Goal: Task Accomplishment & Management: Manage account settings

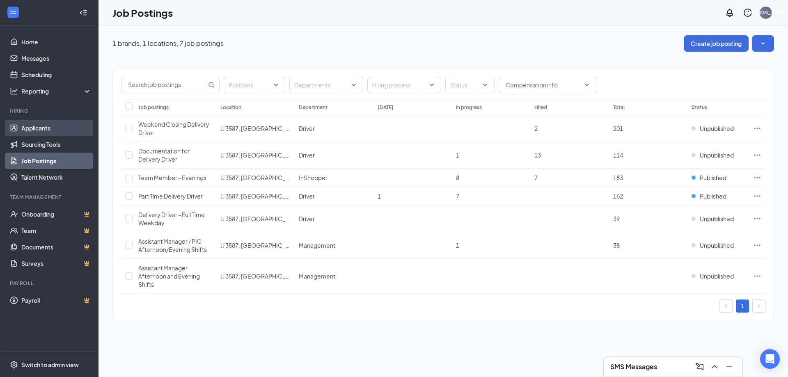
click at [65, 129] on link "Applicants" at bounding box center [56, 128] width 70 height 16
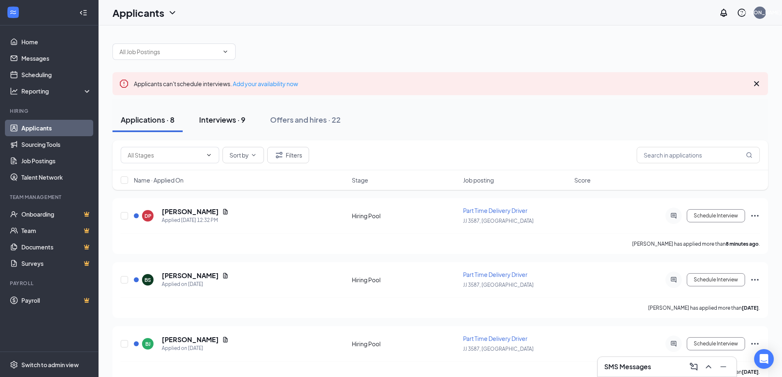
click at [219, 121] on div "Interviews · 9" at bounding box center [222, 119] width 46 height 10
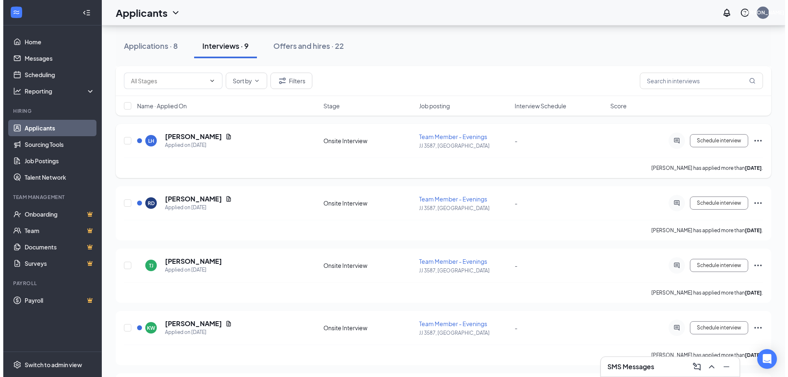
scroll to position [205, 0]
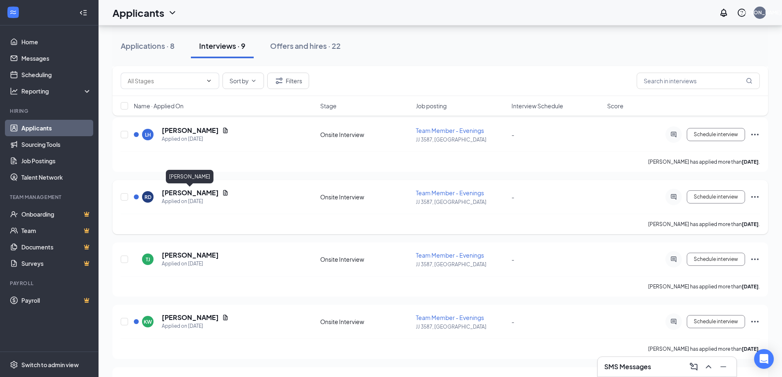
click at [173, 191] on h5 "[PERSON_NAME]" at bounding box center [190, 192] width 57 height 9
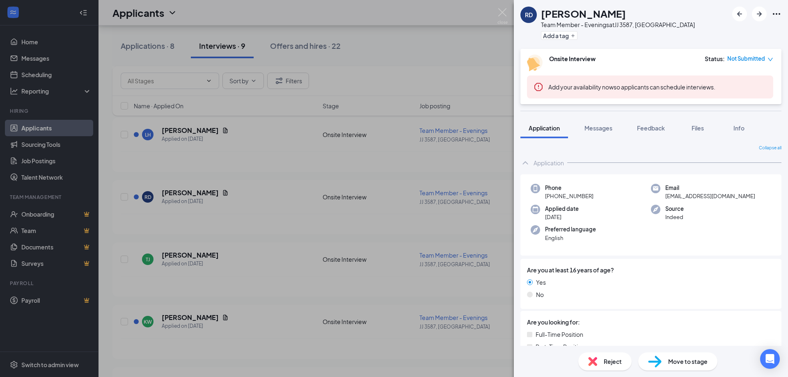
scroll to position [82, 0]
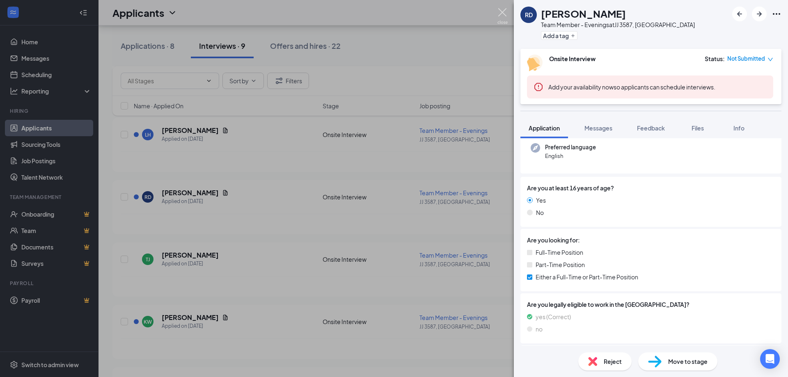
click at [503, 16] on img at bounding box center [502, 16] width 10 height 16
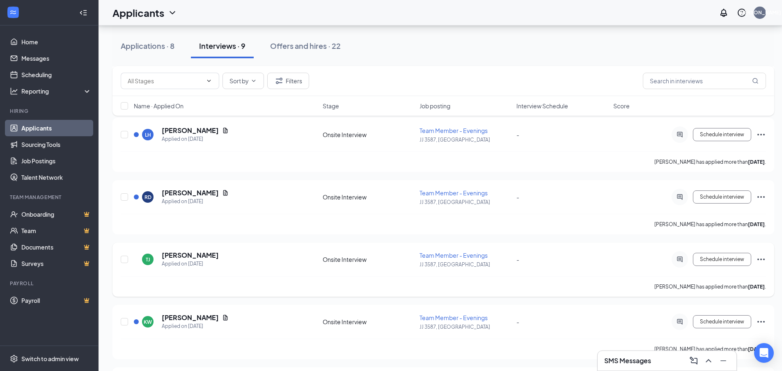
click at [187, 252] on h5 "[PERSON_NAME]" at bounding box center [190, 255] width 57 height 9
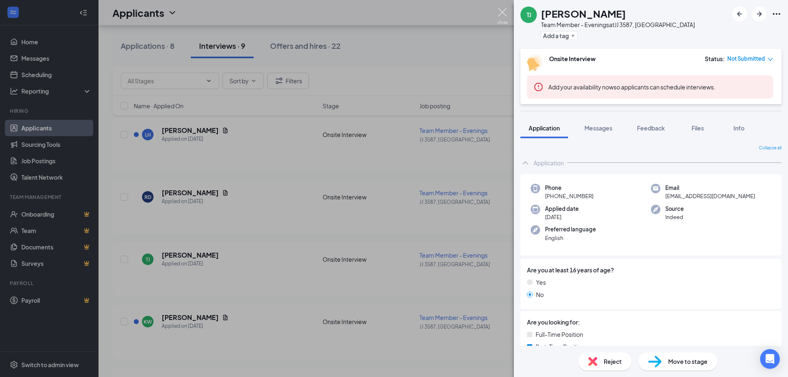
click at [502, 12] on img at bounding box center [502, 16] width 10 height 16
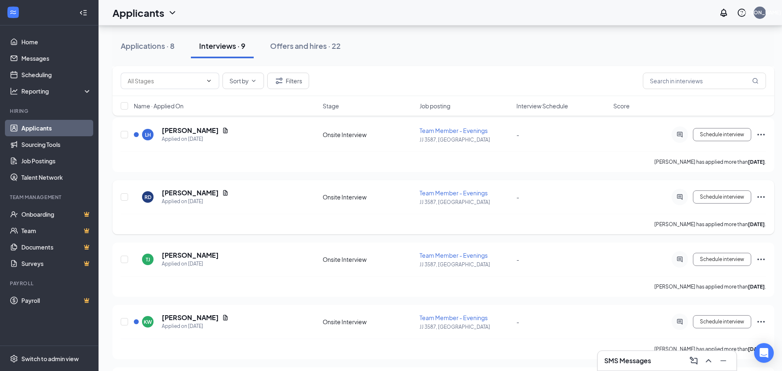
click at [204, 192] on h5 "[PERSON_NAME]" at bounding box center [190, 192] width 57 height 9
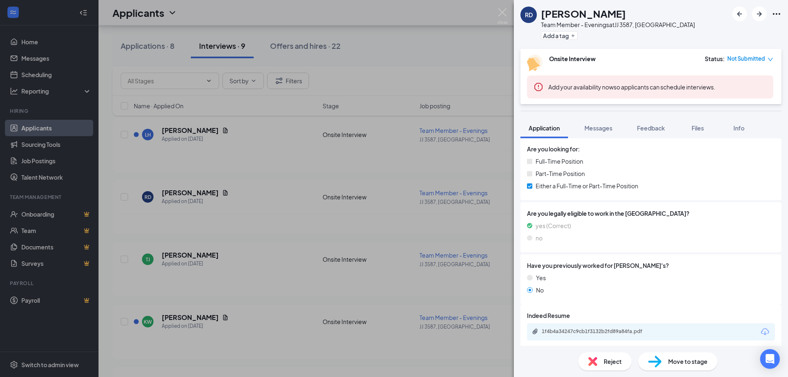
scroll to position [178, 0]
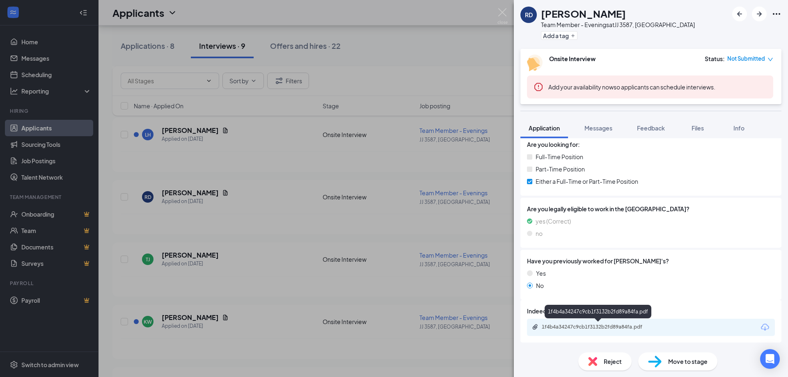
click at [554, 324] on div "1f4b4a34247c9cb1f3132b2fd89a84fa.pdf" at bounding box center [599, 327] width 115 height 7
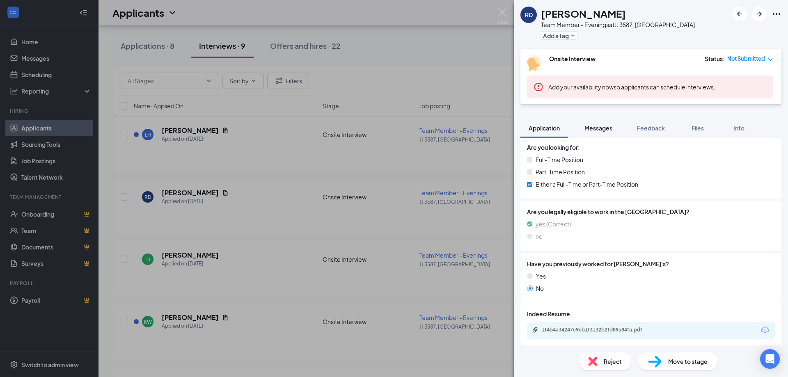
click at [596, 130] on span "Messages" at bounding box center [598, 127] width 28 height 7
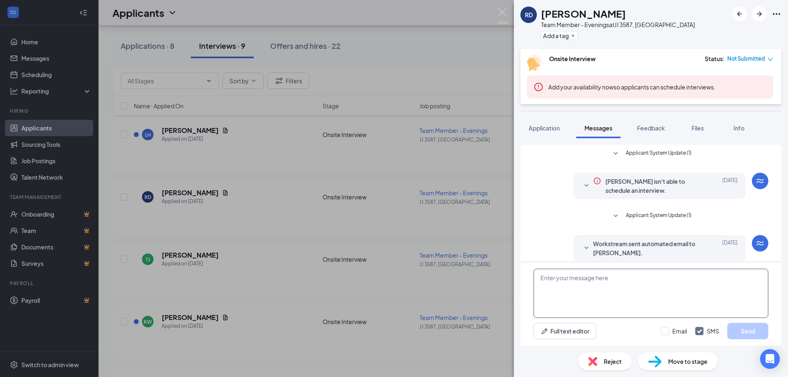
click at [629, 295] on textarea at bounding box center [650, 293] width 235 height 49
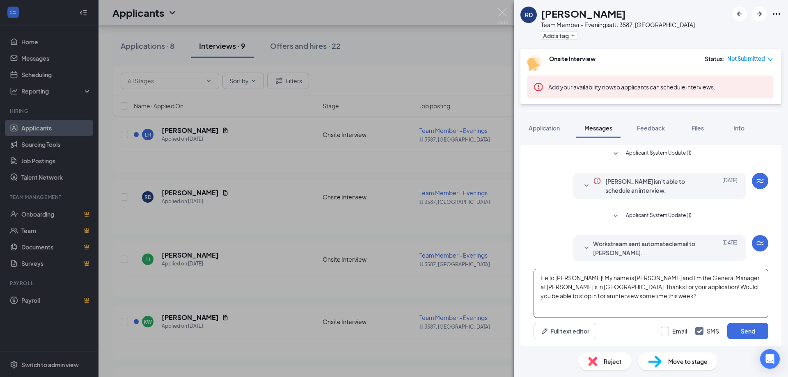
type textarea "Hello Regina! My name is Jordan and I'm the General Manager at Jimmy John's in …"
click at [666, 333] on input "Email" at bounding box center [674, 331] width 26 height 8
checkbox input "true"
click at [501, 11] on img at bounding box center [502, 16] width 10 height 16
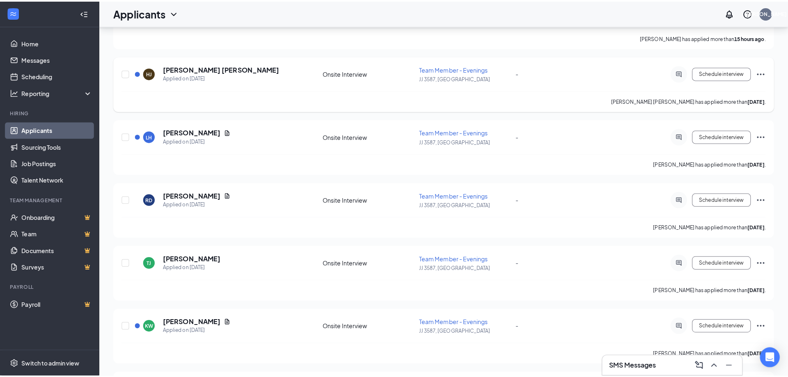
scroll to position [41, 0]
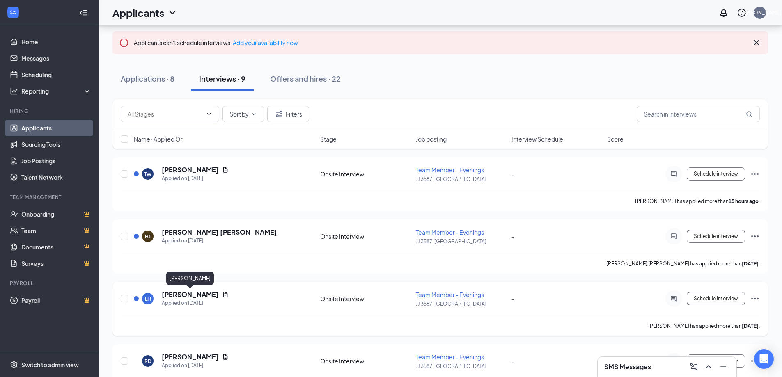
click at [196, 294] on h5 "[PERSON_NAME]" at bounding box center [190, 294] width 57 height 9
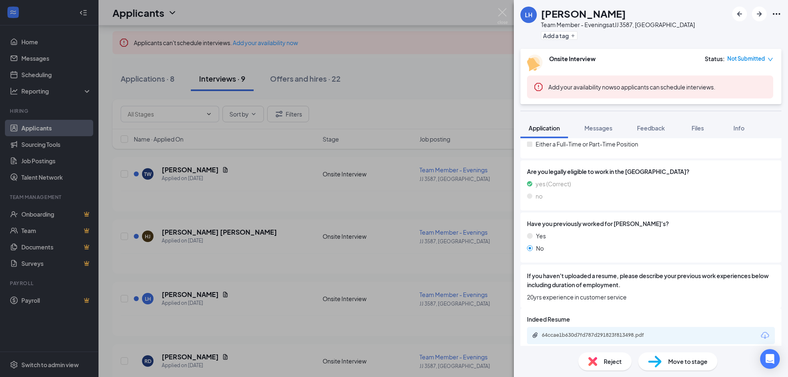
scroll to position [223, 0]
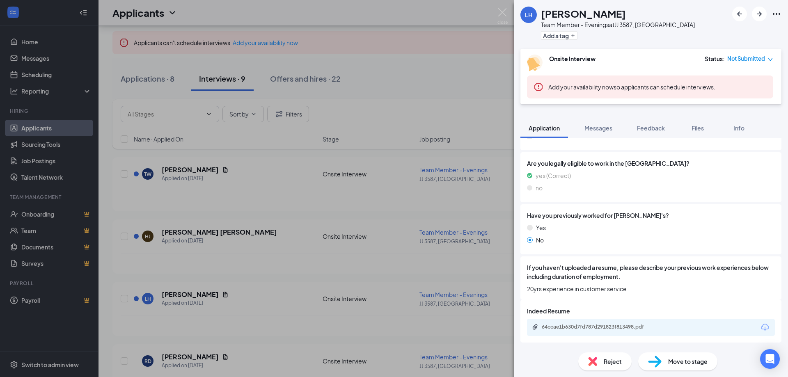
click at [610, 327] on div "64ccae1b630d7fd787d291823f813498.pdf" at bounding box center [599, 327] width 115 height 7
click at [508, 14] on div "LH Lashawnda Holley Team Member - Evenings at JJ 3587, New Ulm MN Add a tag Ons…" at bounding box center [394, 188] width 788 height 377
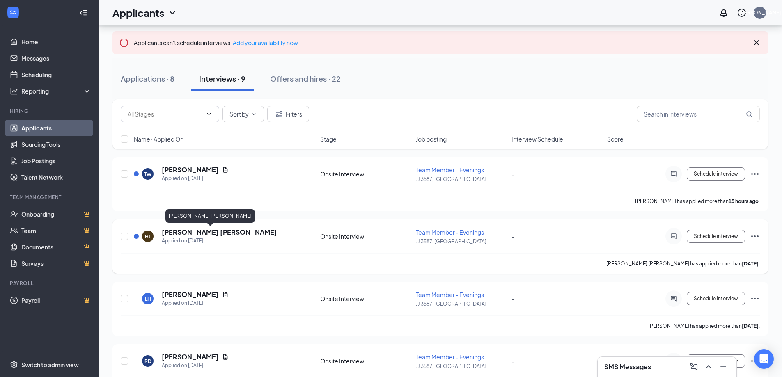
click at [187, 231] on h5 "[PERSON_NAME] [PERSON_NAME]" at bounding box center [219, 232] width 115 height 9
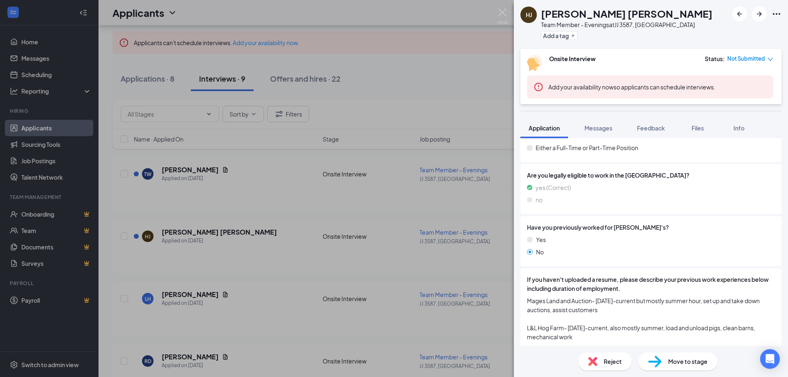
scroll to position [213, 0]
click at [504, 13] on img at bounding box center [502, 16] width 10 height 16
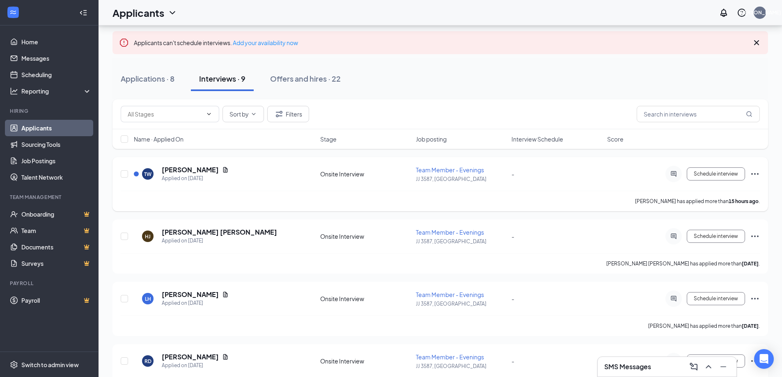
click at [182, 169] on h5 "[PERSON_NAME]" at bounding box center [190, 169] width 57 height 9
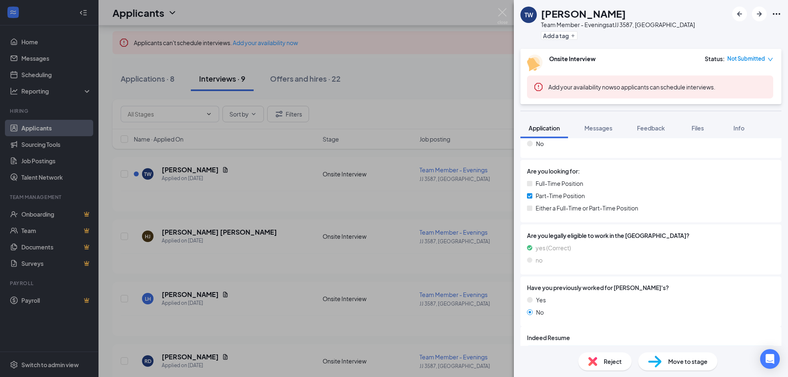
scroll to position [178, 0]
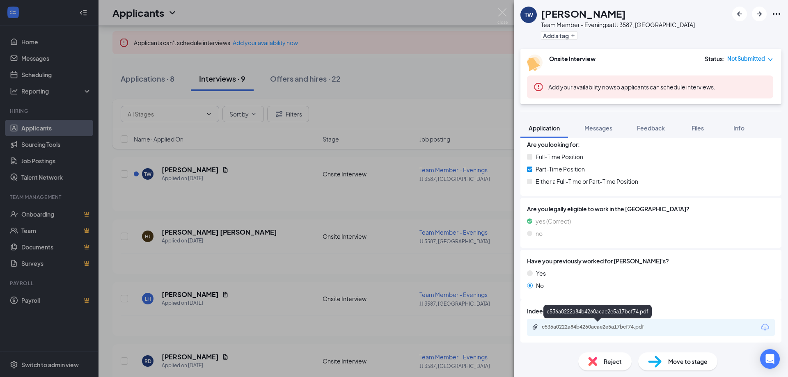
click at [611, 325] on div "c536a0222a84b4260acae2e5a17bcf74.pdf" at bounding box center [599, 327] width 115 height 7
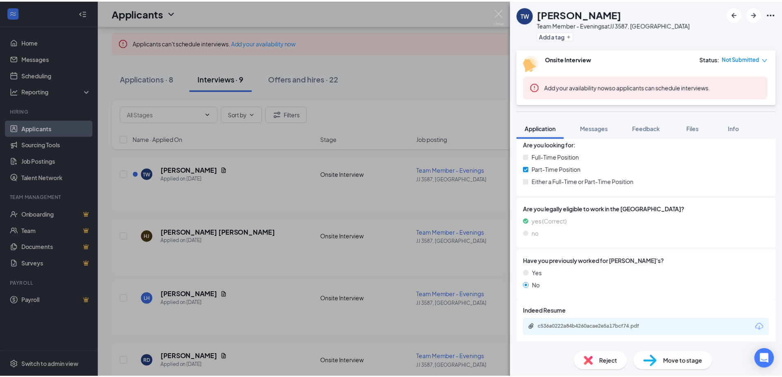
scroll to position [175, 0]
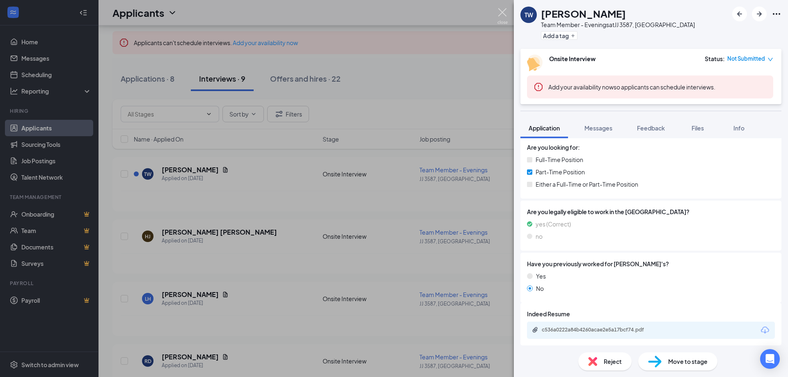
click at [503, 13] on img at bounding box center [502, 16] width 10 height 16
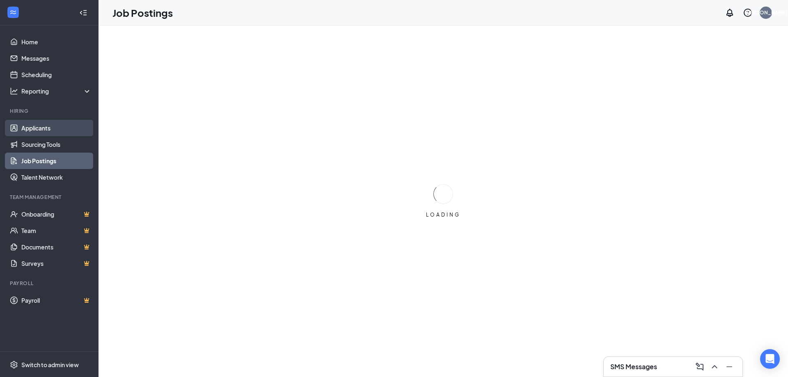
click at [32, 125] on link "Applicants" at bounding box center [56, 128] width 70 height 16
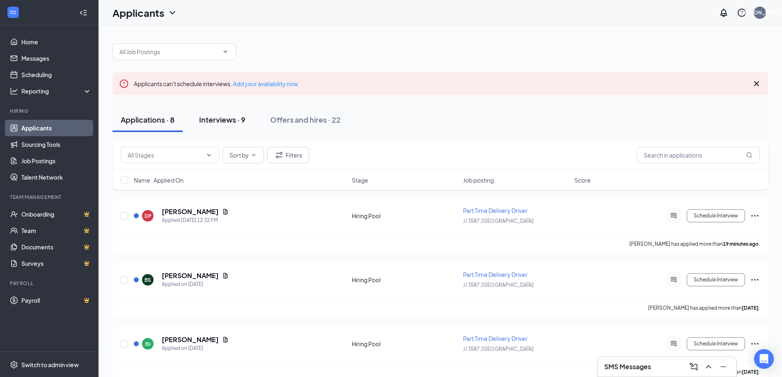
click at [229, 125] on button "Interviews · 9" at bounding box center [222, 119] width 63 height 25
